Goal: Information Seeking & Learning: Find specific fact

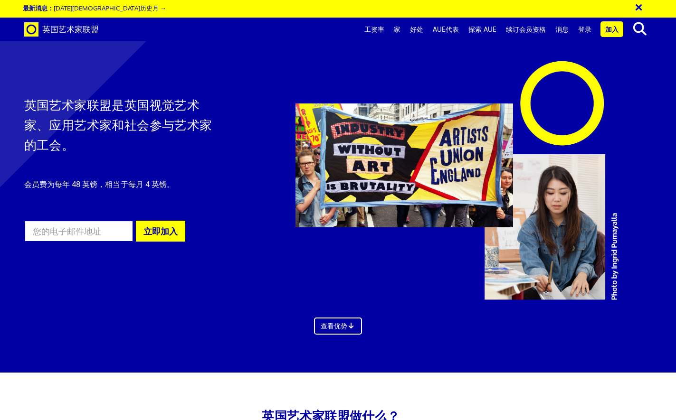
scroll to position [1565, 0]
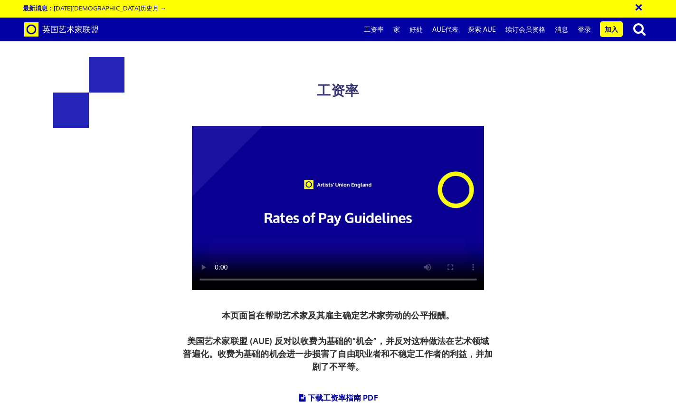
scroll to position [0, 5]
drag, startPoint x: 354, startPoint y: 141, endPoint x: 506, endPoint y: 149, distance: 152.1
copy font "每天 284.31 英镑"
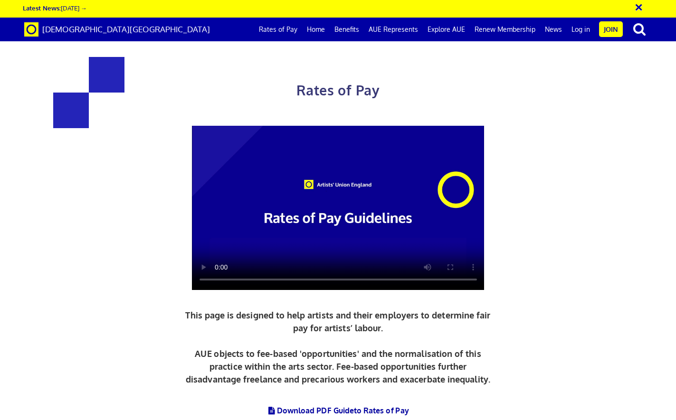
scroll to position [329, 0]
drag, startPoint x: 378, startPoint y: 179, endPoint x: 505, endPoint y: 235, distance: 138.2
copy div "£284.31 a day ½ £156.38 per ½ day £35.54 an hour 3 yrs + experience"
drag, startPoint x: 187, startPoint y: 123, endPoint x: 485, endPoint y: 125, distance: 298.7
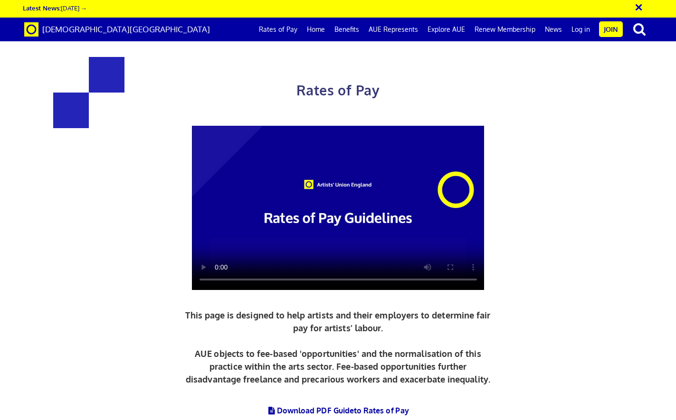
copy span "Daily and Hourly Rates for Artist Wages UK:"
drag, startPoint x: 132, startPoint y: 32, endPoint x: 44, endPoint y: 32, distance: 88.3
click at [44, 32] on div "[DEMOGRAPHIC_DATA][GEOGRAPHIC_DATA] Rates of Pay Home Benefits AUE Represents E…" at bounding box center [338, 30] width 642 height 24
copy span "[DEMOGRAPHIC_DATA][GEOGRAPHIC_DATA]"
